Goal: Task Accomplishment & Management: Complete application form

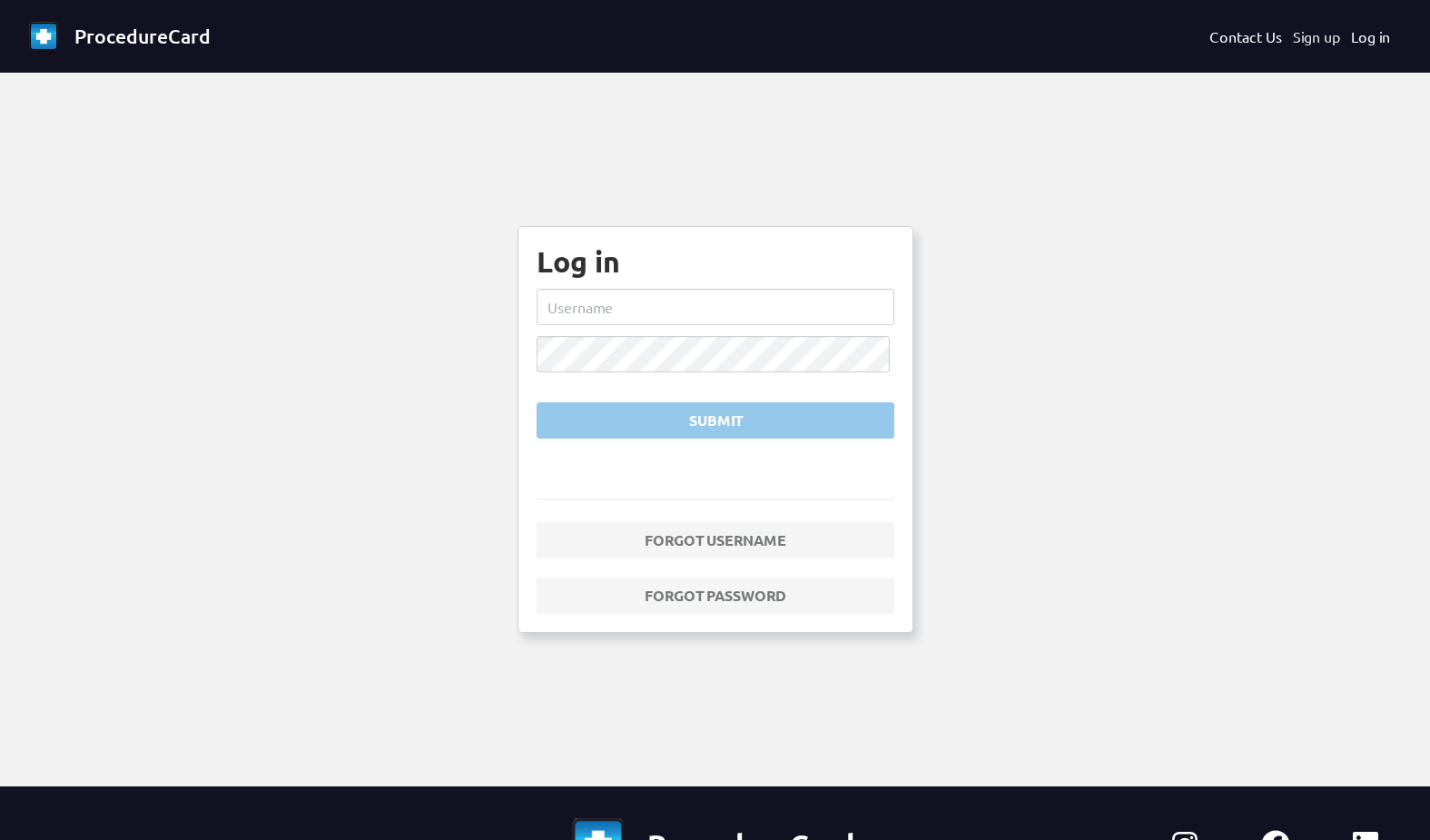
click at [1302, 40] on link "Sign up" at bounding box center [1316, 36] width 47 height 22
